Goal: Communication & Community: Answer question/provide support

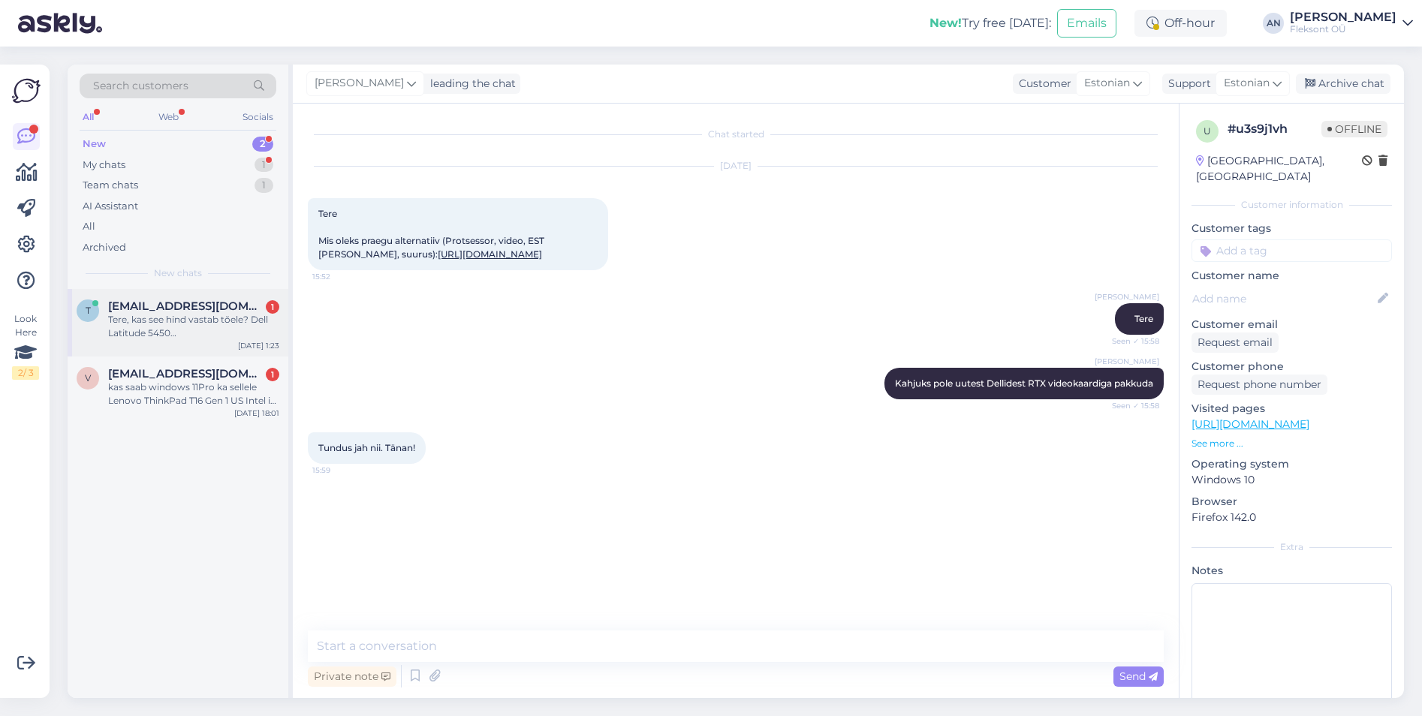
click at [182, 324] on div "Tere, kas see hind vastab tõele? Dell Latitude 5450 N016L545014EMEA_VP_EST 1225…" at bounding box center [193, 326] width 171 height 27
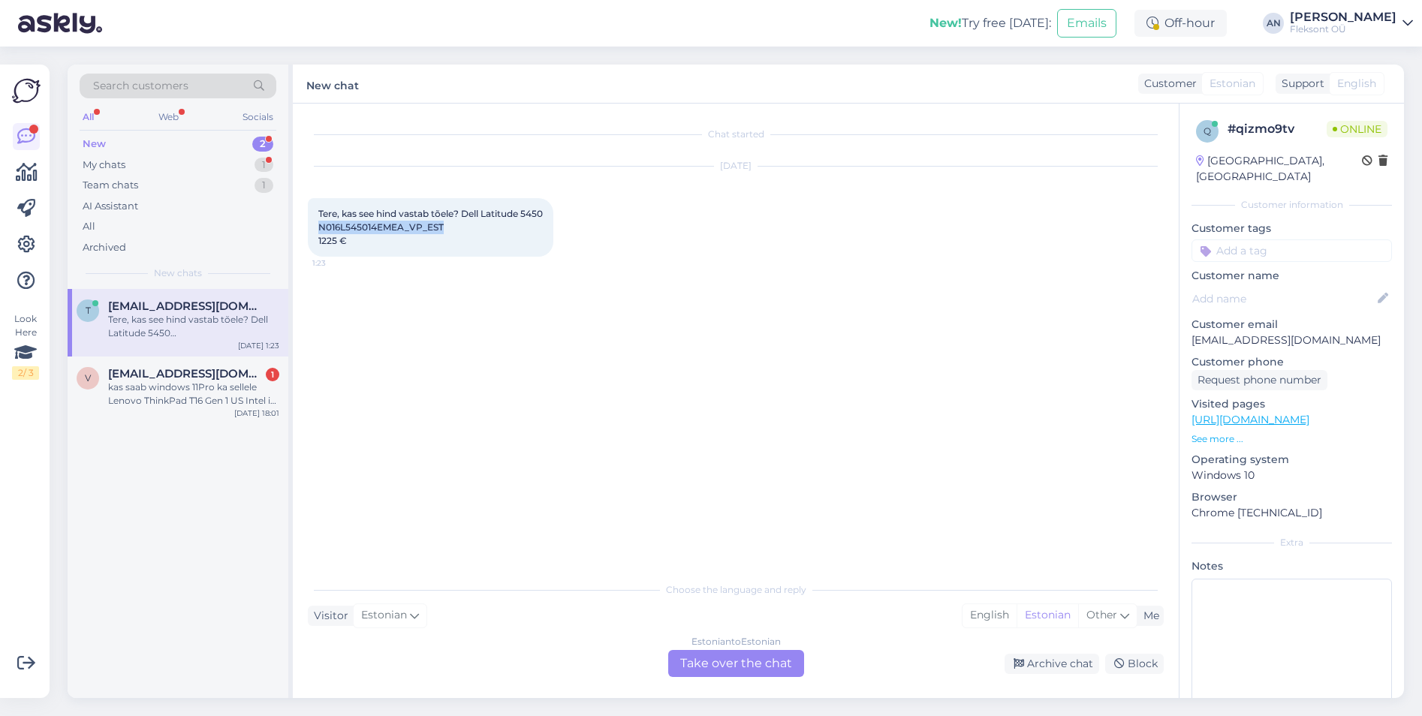
drag, startPoint x: 450, startPoint y: 224, endPoint x: 306, endPoint y: 230, distance: 144.3
click at [306, 230] on div "Chat started [DATE] Tere, kas see hind vastab tõele? Dell Latitude 5450 N016L54…" at bounding box center [736, 401] width 886 height 595
copy span "N016L545014EMEA_VP_EST"
click at [763, 658] on div "Estonian to Estonian Take over the chat" at bounding box center [736, 663] width 136 height 27
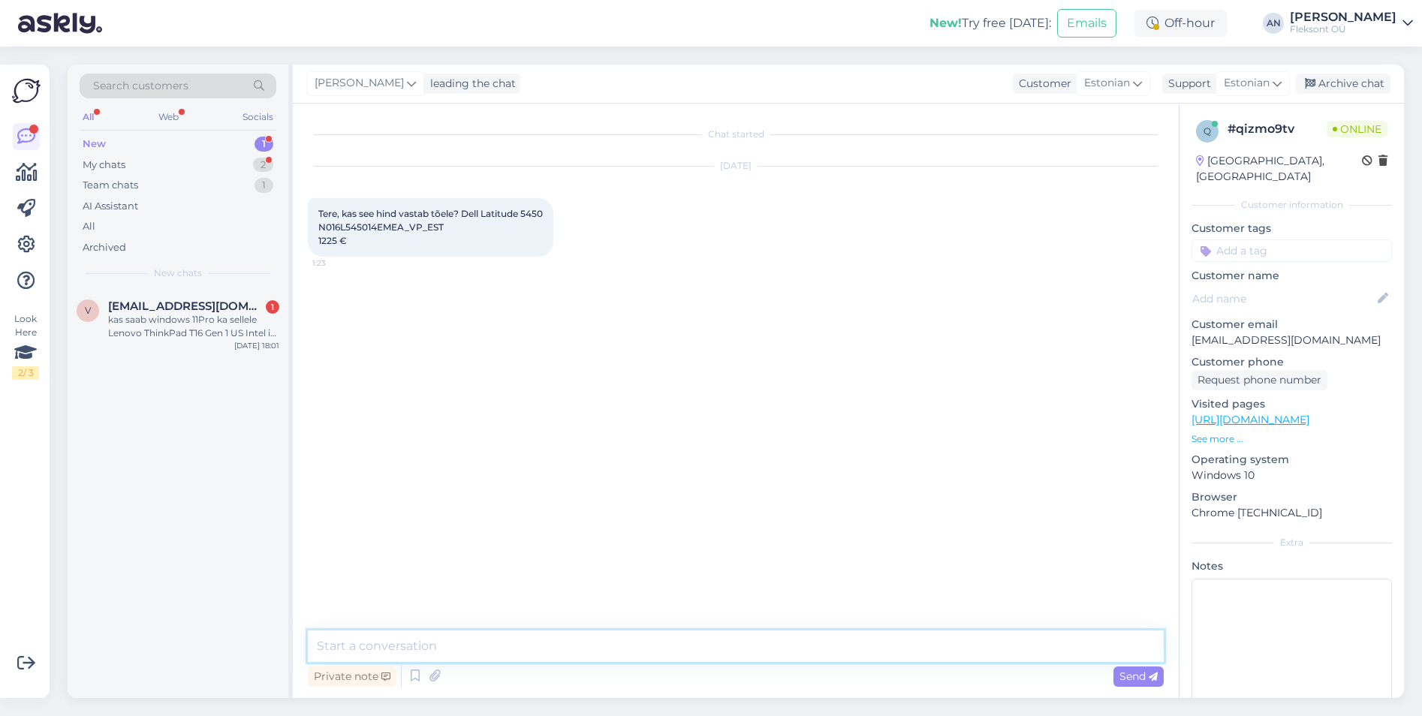
click at [426, 643] on textarea at bounding box center [736, 647] width 856 height 32
type textarea "Tere"
type textarea "Jah, hind on 1225€ KM-ga/tk"
click at [213, 321] on div "kas saab windows 11Pro ka sellele Lenovo ThinkPad T16 Gen 1 US Intel i5 1235U 1…" at bounding box center [193, 326] width 171 height 27
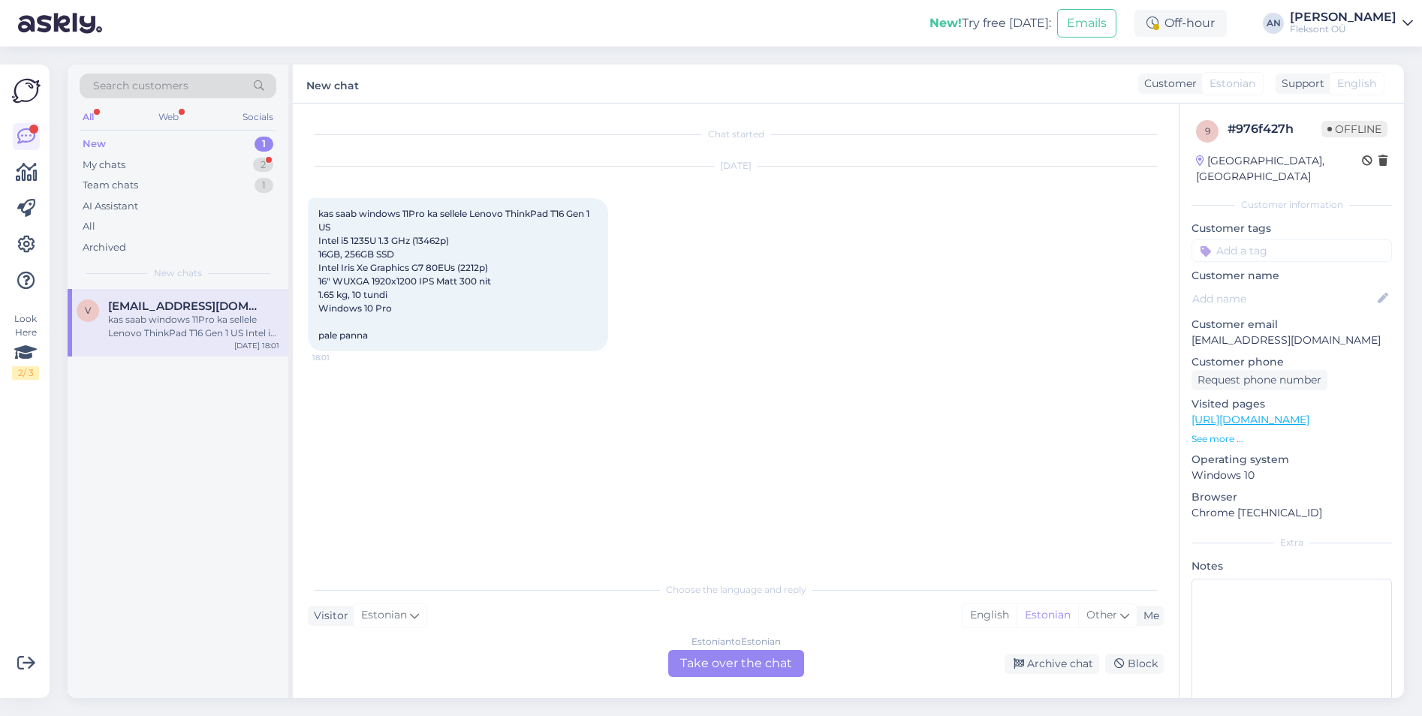
click at [445, 272] on span "kas saab windows 11Pro ka sellele Lenovo ThinkPad T16 Gen 1 US Intel i5 1235U 1…" at bounding box center [454, 274] width 273 height 133
click at [771, 654] on div "Estonian to Estonian Take over the chat" at bounding box center [736, 663] width 136 height 27
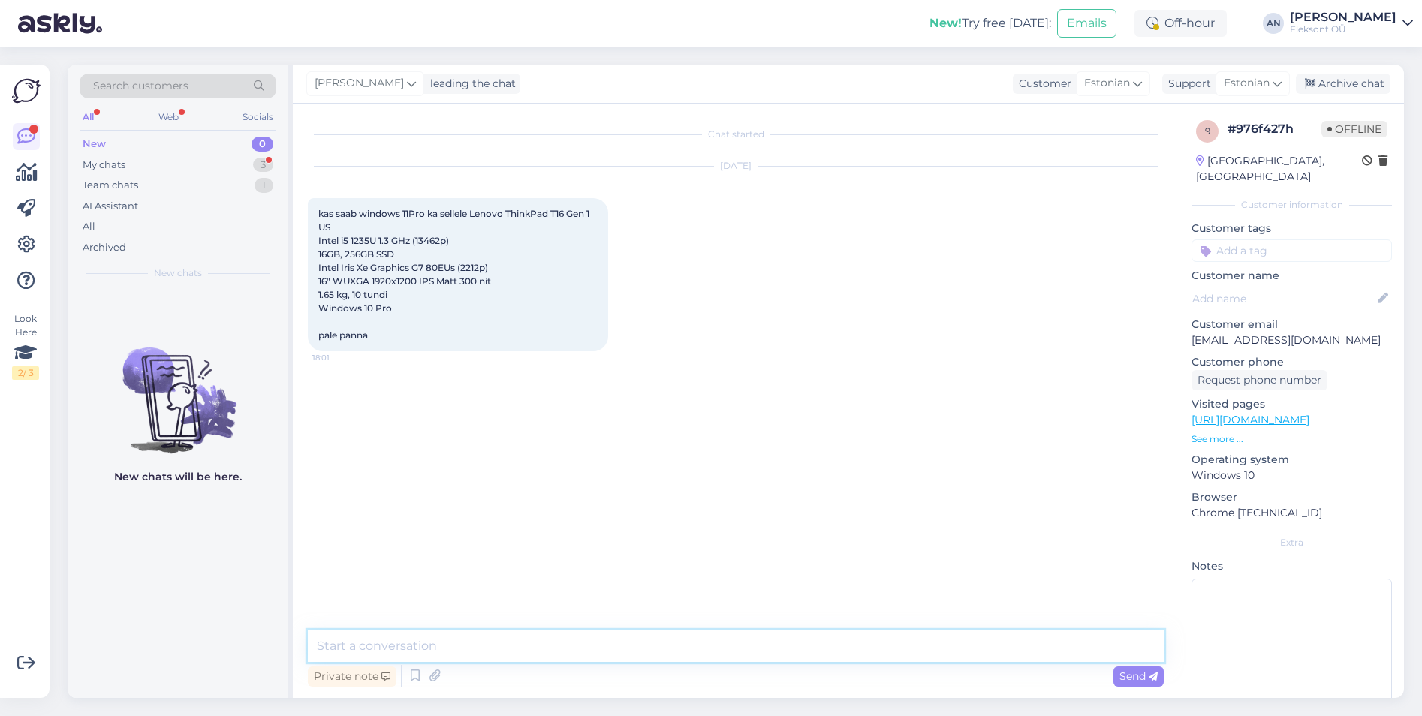
click at [439, 655] on textarea at bounding box center [736, 647] width 856 height 32
type textarea "Tere"
type textarea "Jah, Windows 11 tugi on sellel sülearvutil olemas."
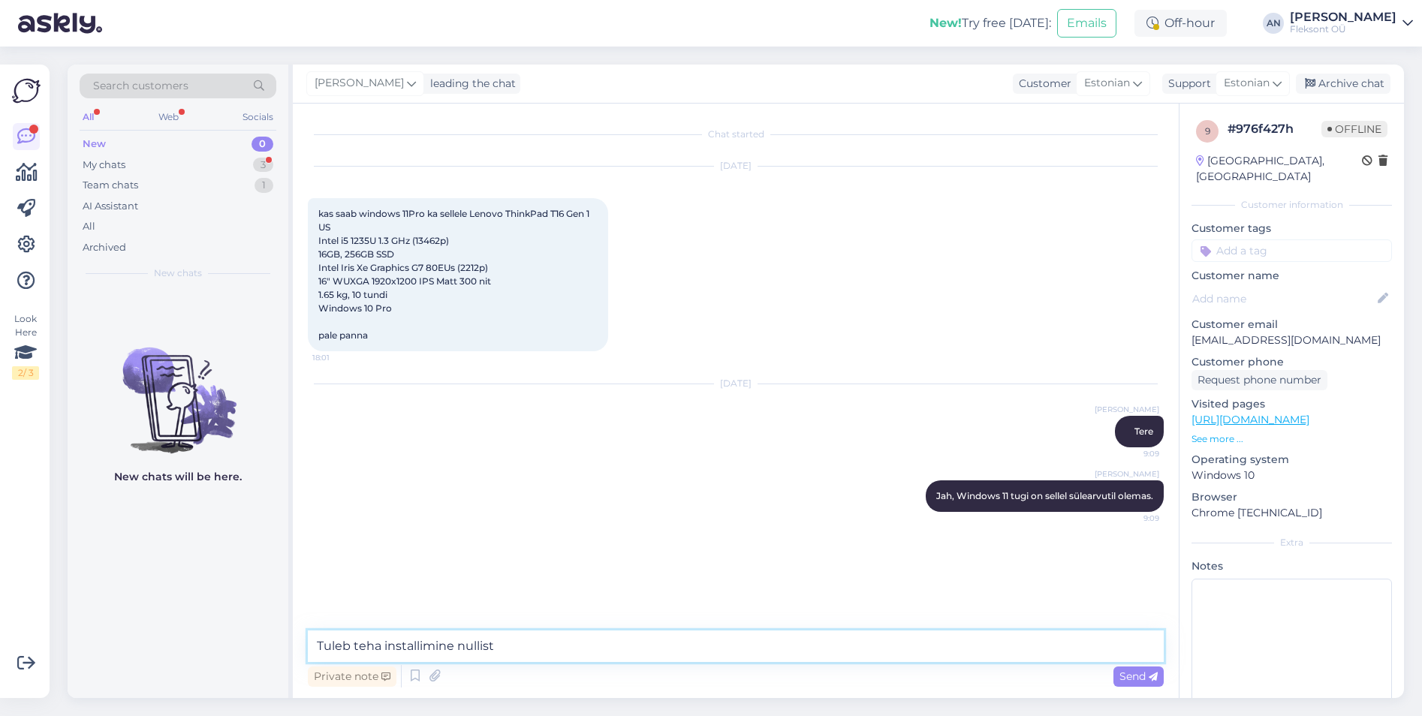
type textarea "Tuleb teha installimine nullist."
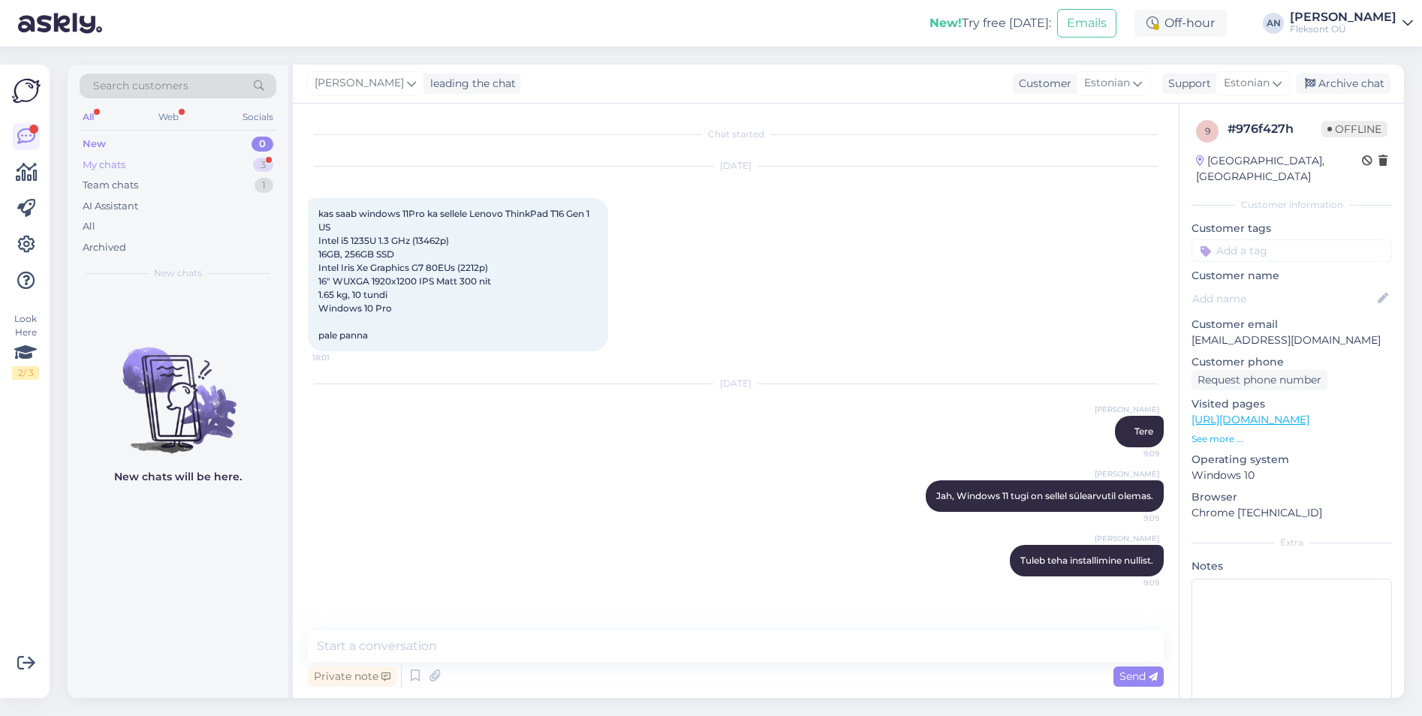
click at [116, 167] on div "My chats" at bounding box center [104, 165] width 43 height 15
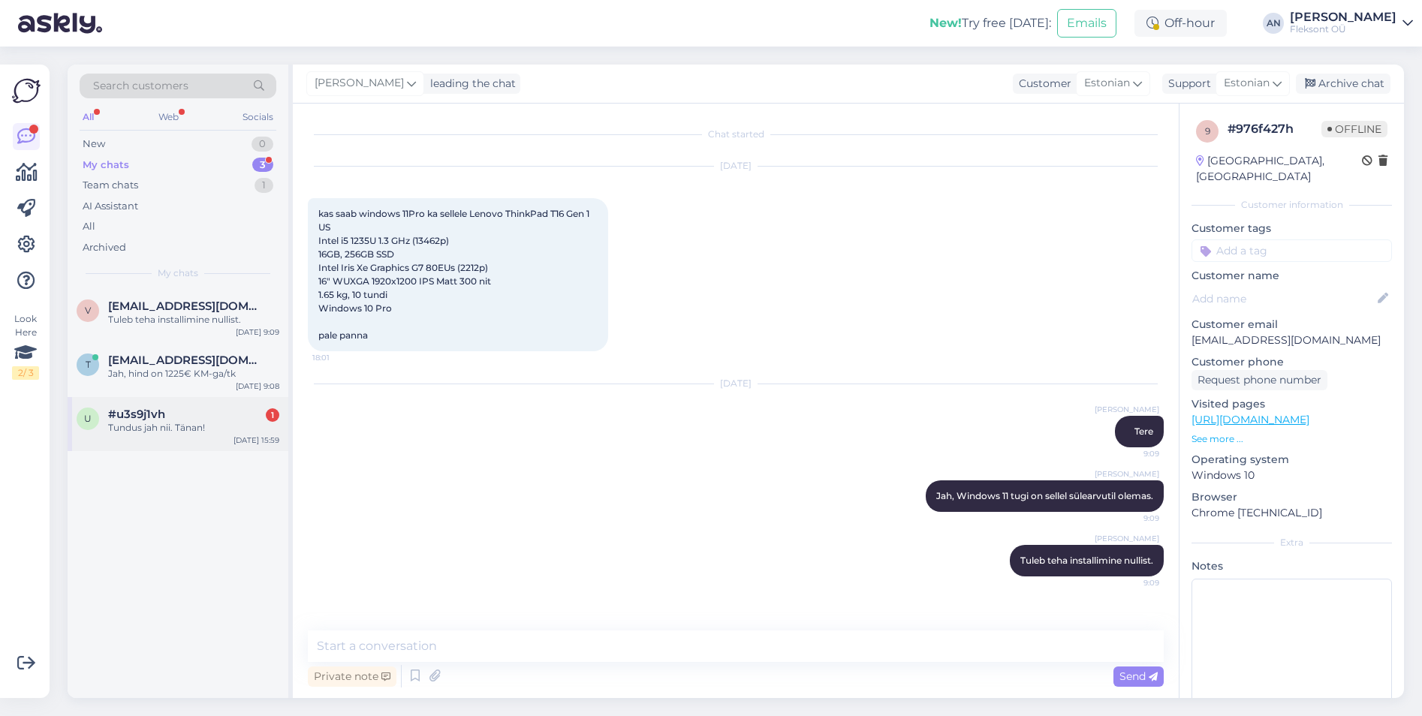
click at [137, 433] on div "Tundus jah nii. Tänan!" at bounding box center [193, 428] width 171 height 14
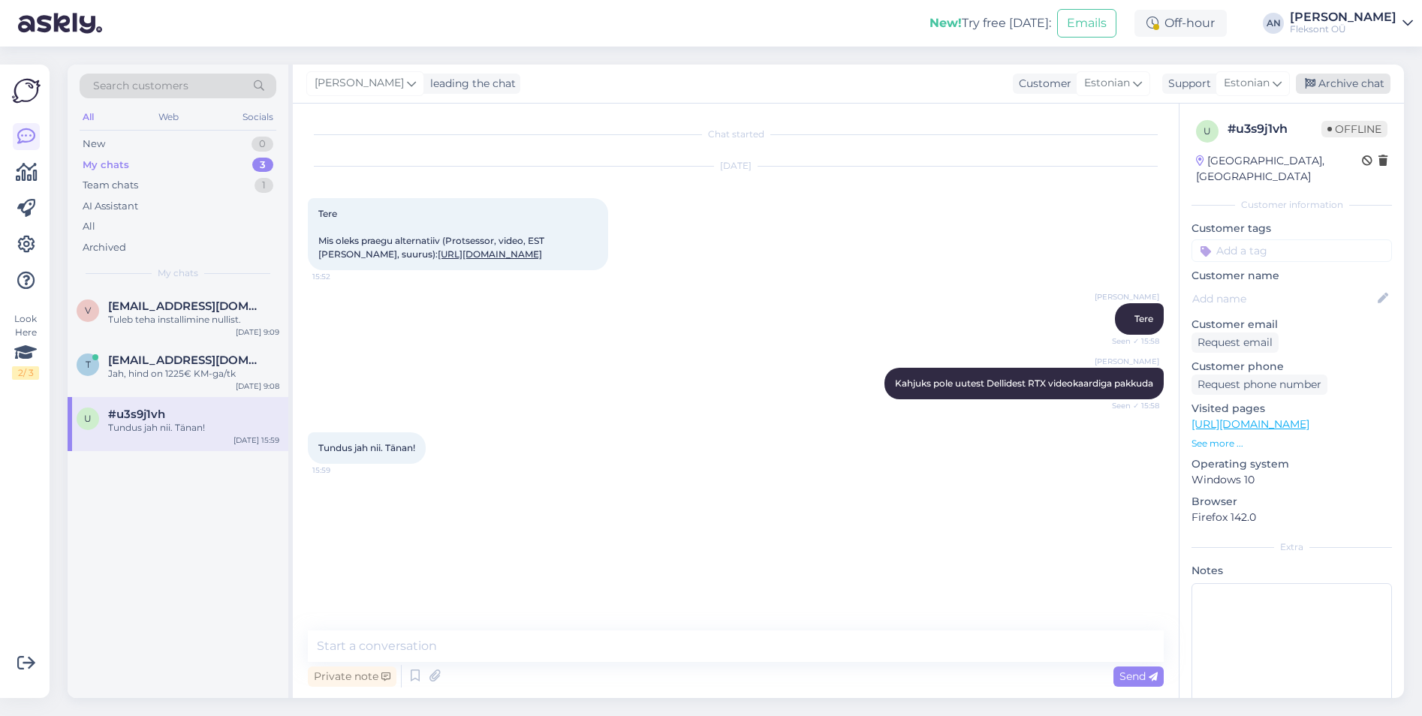
click at [1364, 86] on div "Archive chat" at bounding box center [1343, 84] width 95 height 20
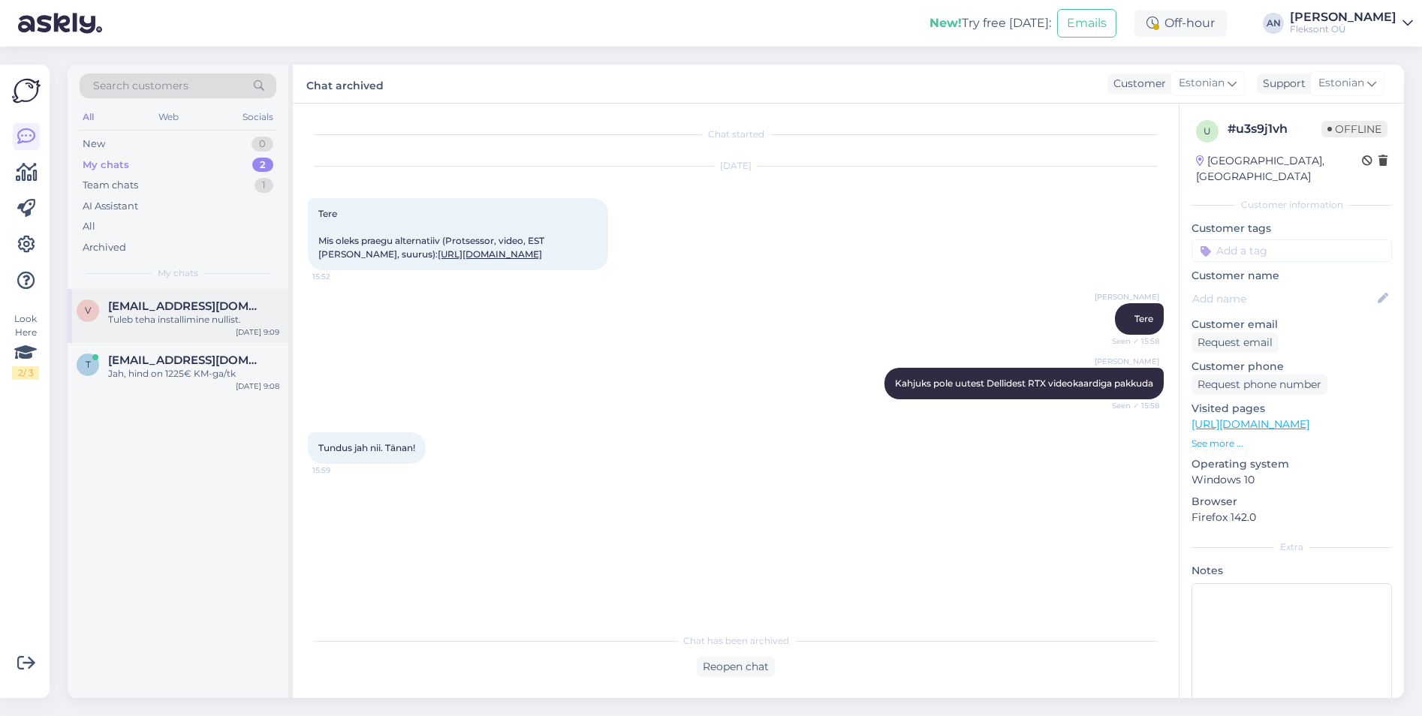
click at [156, 316] on div "Tuleb teha installimine nullist." at bounding box center [193, 320] width 171 height 14
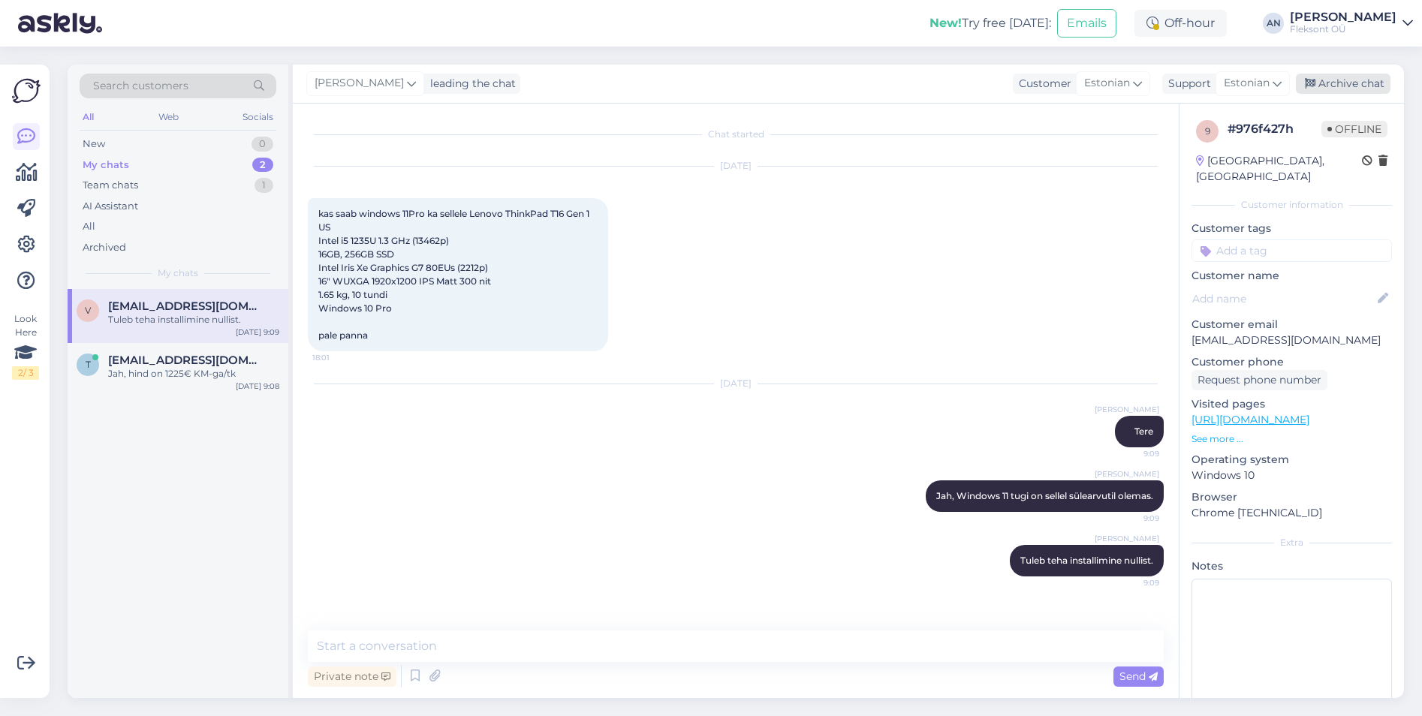
click at [1355, 80] on div "Archive chat" at bounding box center [1343, 84] width 95 height 20
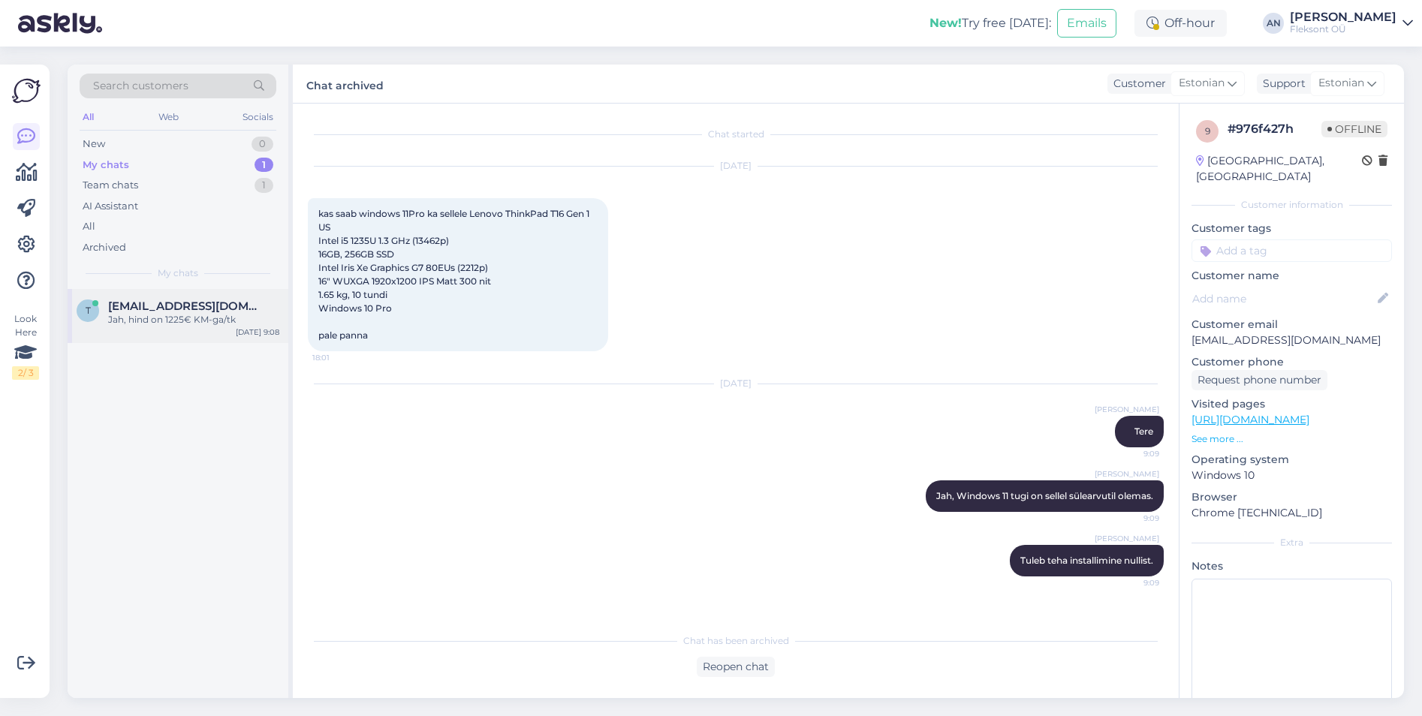
click at [185, 314] on div "Jah, hind on 1225€ KM-ga/tk" at bounding box center [193, 320] width 171 height 14
